Goal: Task Accomplishment & Management: Use online tool/utility

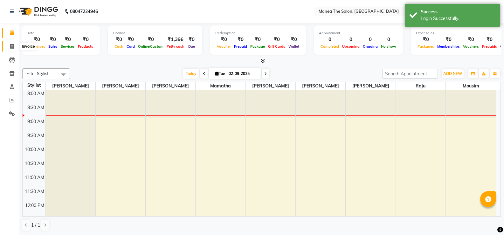
click at [10, 44] on icon at bounding box center [11, 46] width 3 height 5
select select "5514"
select select "service"
